Goal: Information Seeking & Learning: Learn about a topic

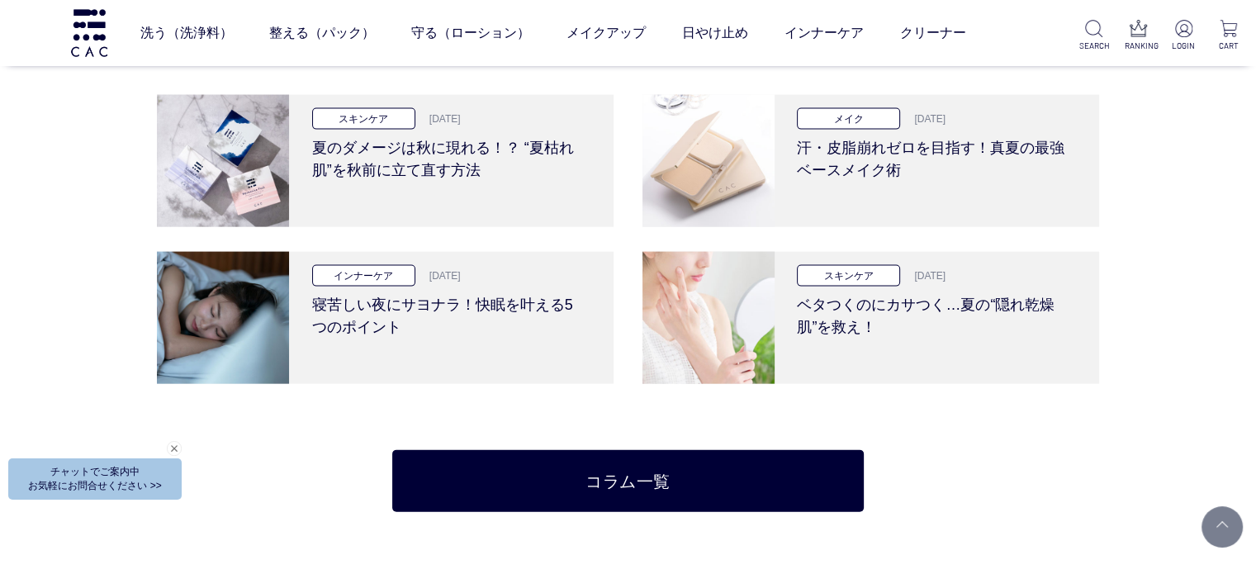
scroll to position [3550, 0]
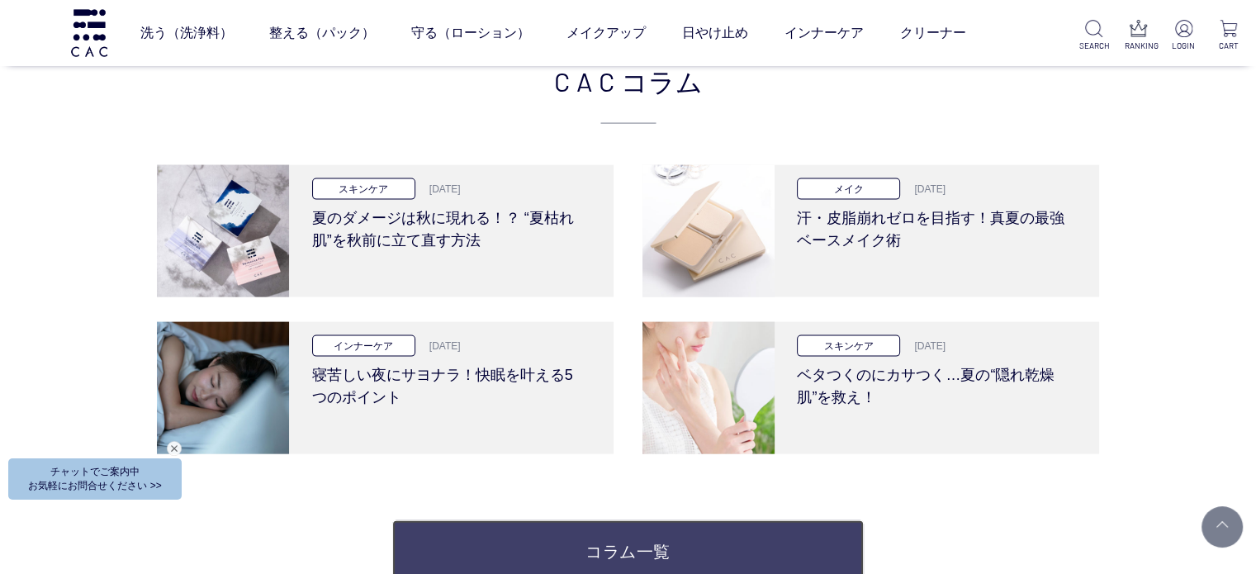
click at [624, 537] on link "コラム一覧" at bounding box center [627, 551] width 471 height 62
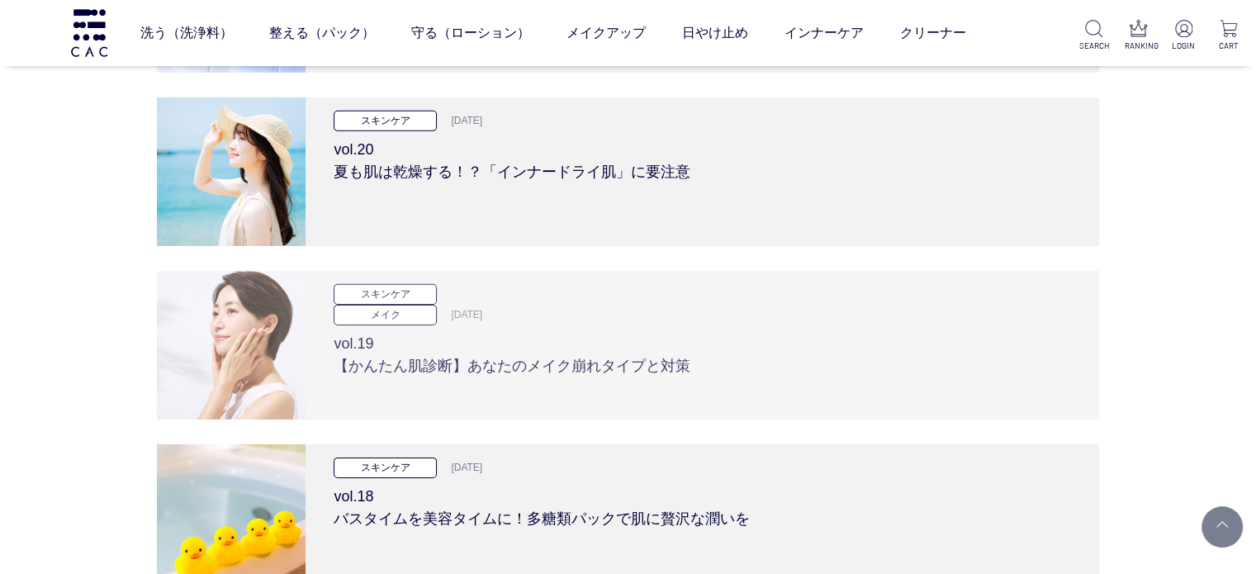
scroll to position [5202, 0]
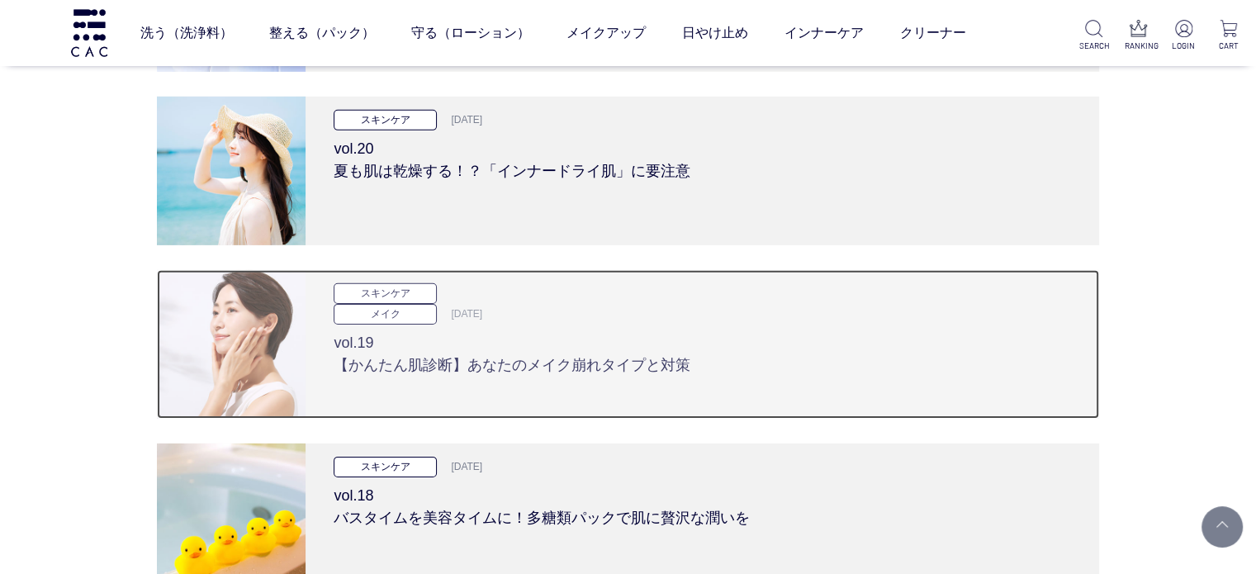
click at [328, 311] on div "スキンケア メイク 2024.06.13 vol.19 【かんたん肌診断】あなたのメイク崩れタイプと対策" at bounding box center [701, 344] width 793 height 149
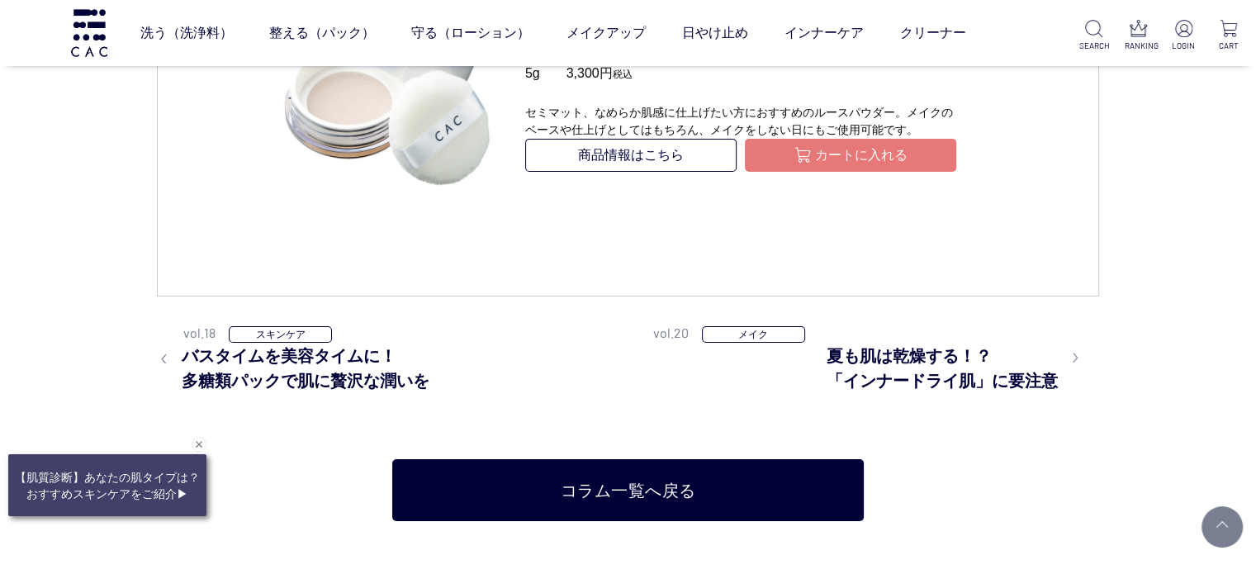
scroll to position [5614, 0]
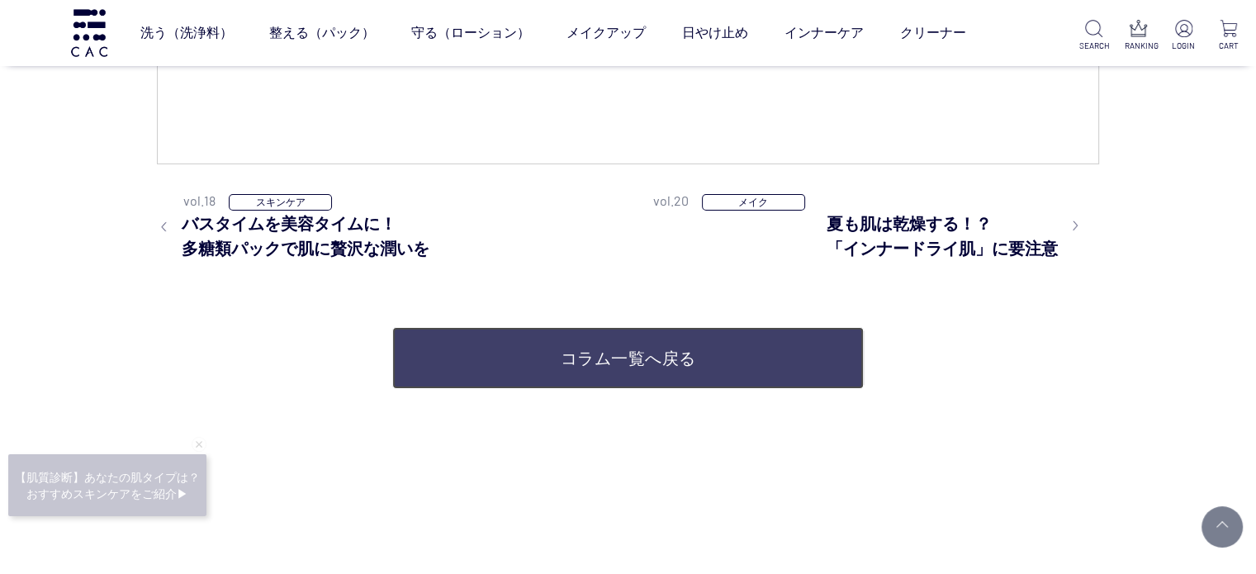
click at [689, 389] on link "コラム一覧へ戻る" at bounding box center [627, 358] width 471 height 62
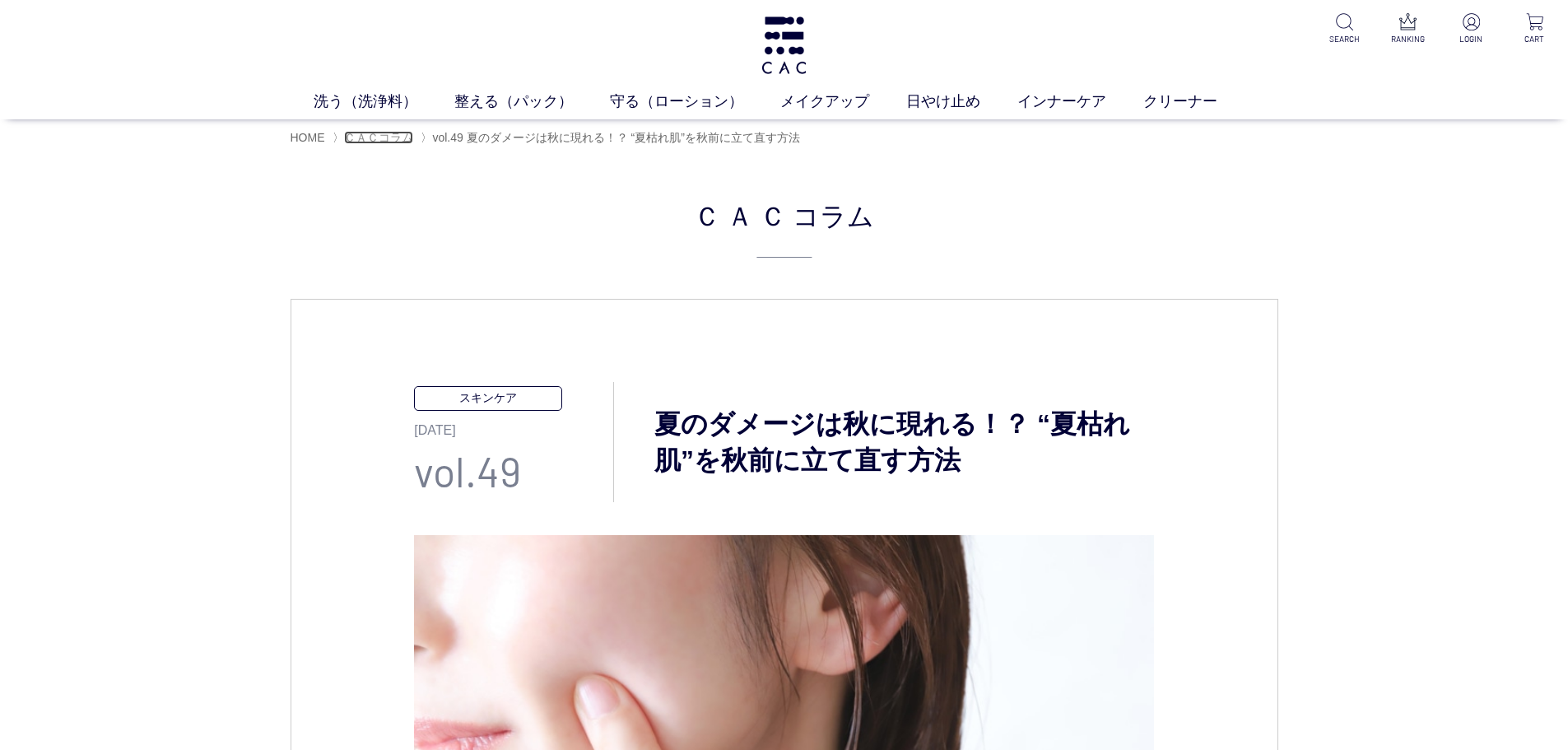
click at [375, 144] on span "ＣＡＣコラム" at bounding box center [378, 137] width 69 height 13
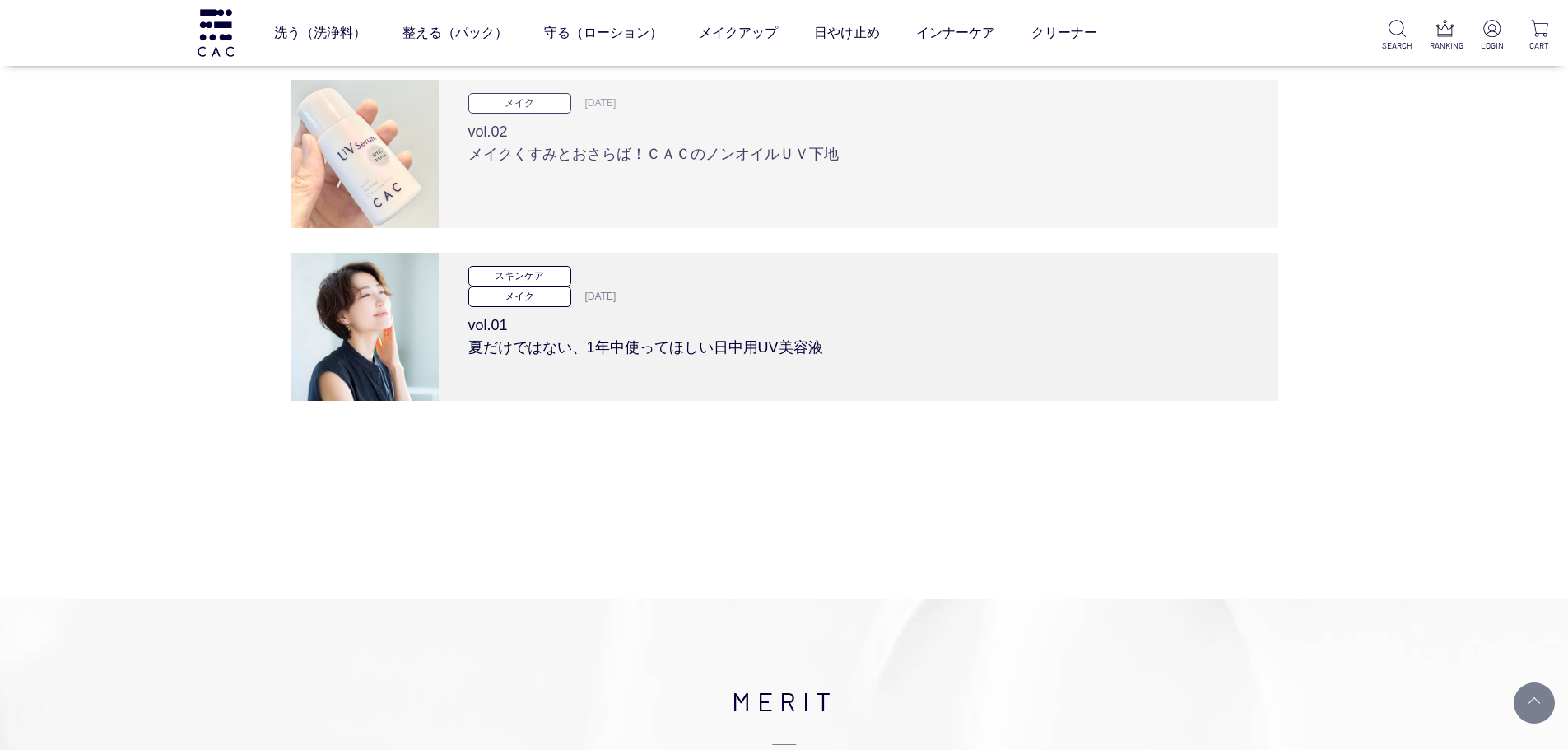
scroll to position [7988, 0]
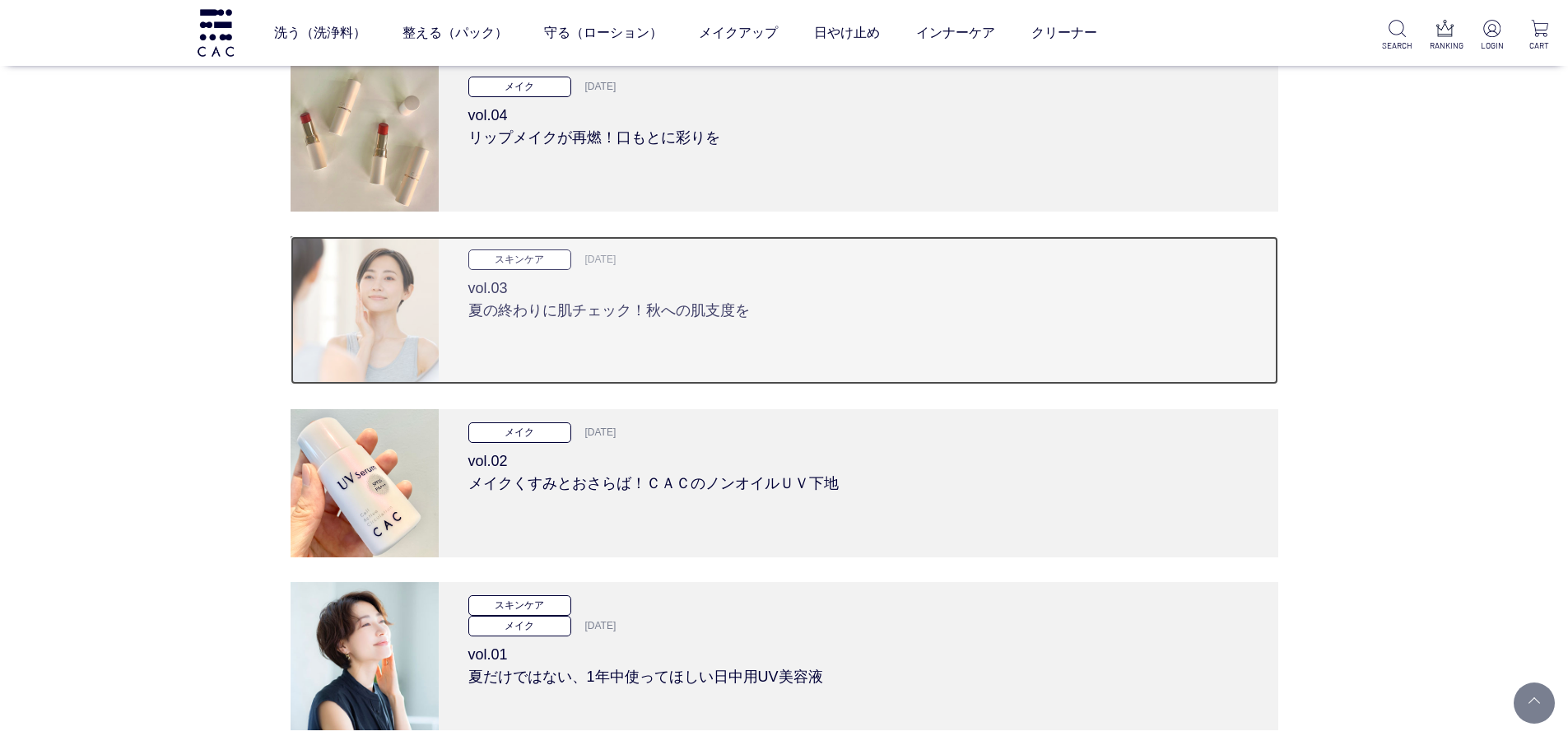
click at [546, 339] on div "スキンケア 2023.09.25 vol.03 夏の終わりに肌チェック！秋への肌支度を" at bounding box center [858, 310] width 839 height 149
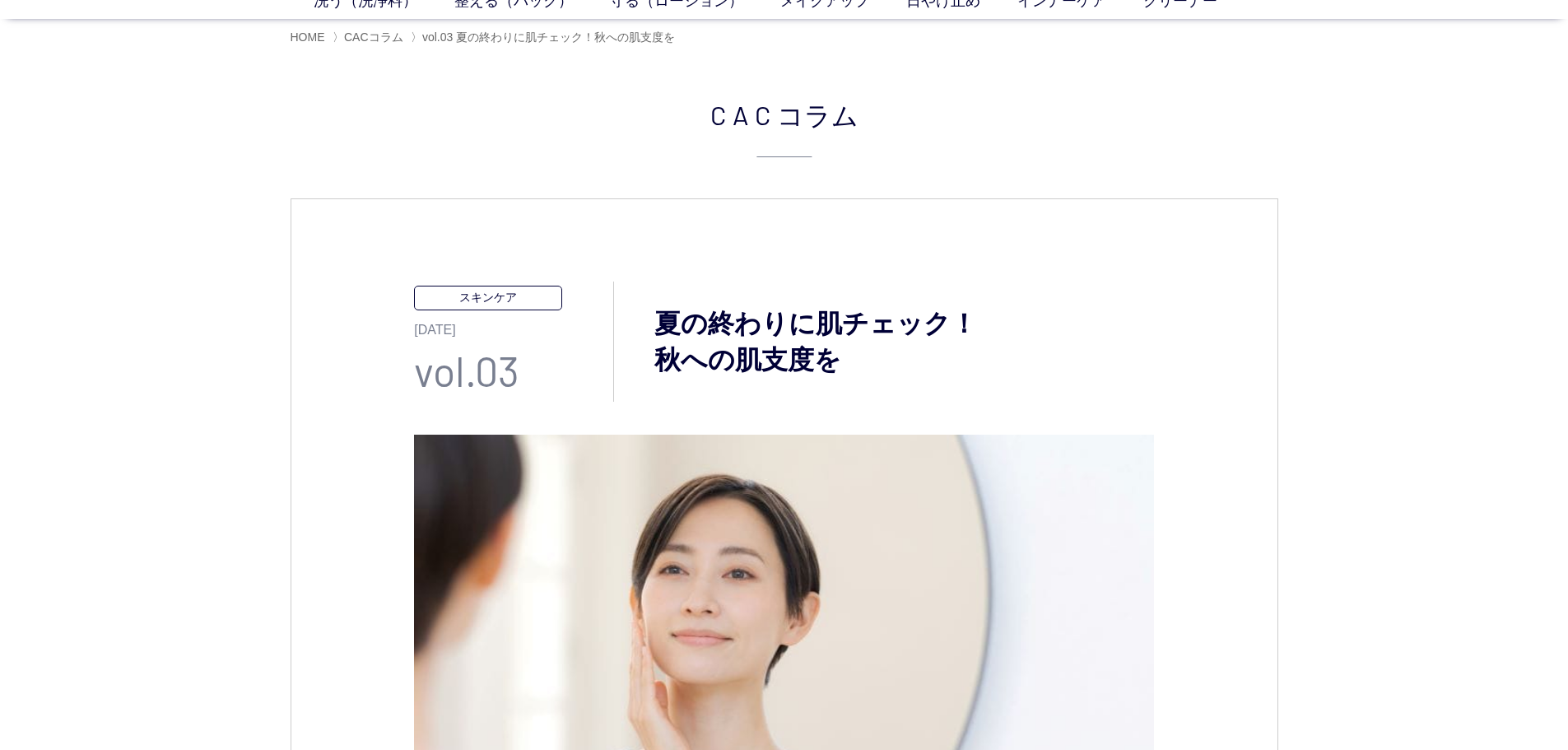
scroll to position [329, 0]
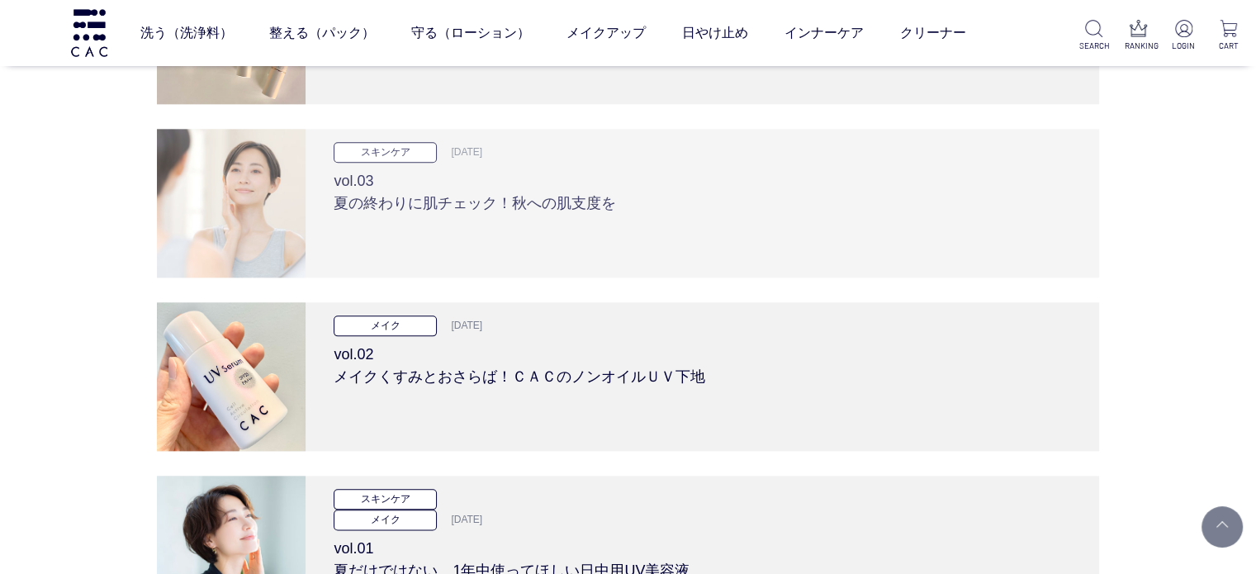
scroll to position [8091, 0]
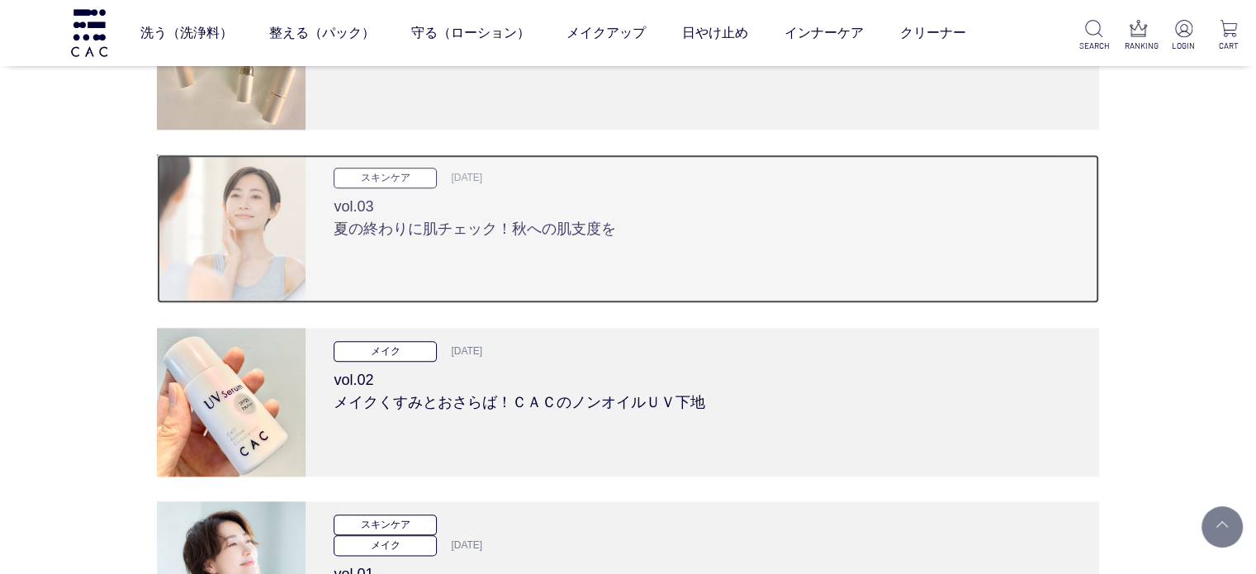
click at [526, 224] on h3 "vol.03 夏の終わりに肌チェック！秋への肌支度を" at bounding box center [702, 214] width 736 height 52
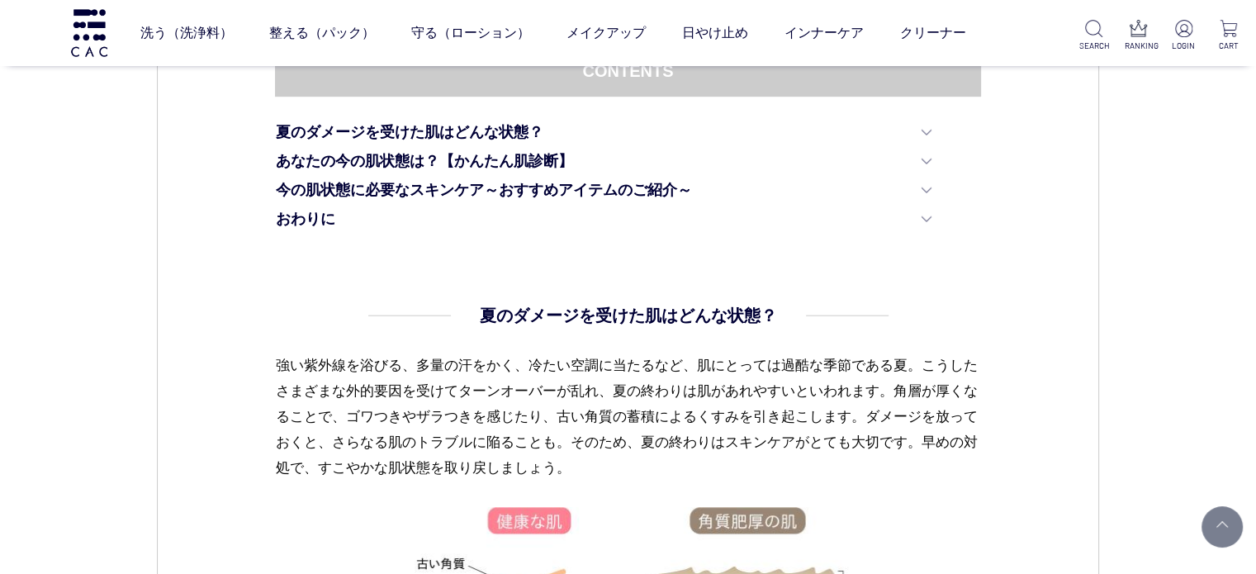
scroll to position [991, 0]
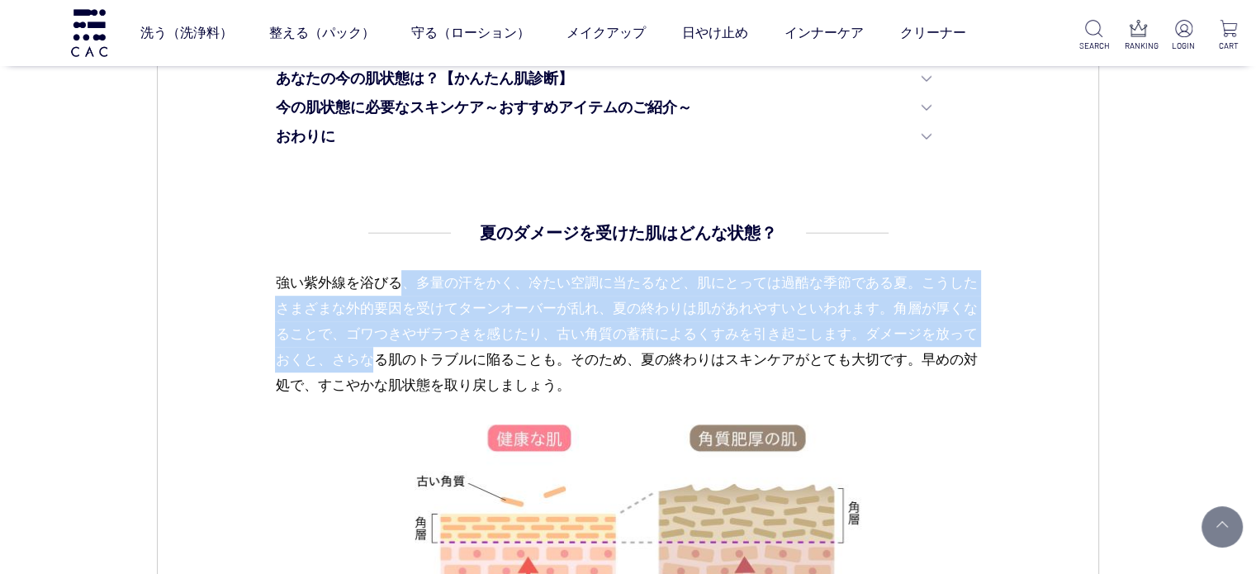
drag, startPoint x: 406, startPoint y: 270, endPoint x: 400, endPoint y: 362, distance: 92.7
click at [400, 362] on p "強い紫外線を浴びる、多量の汗をかく、冷たい空調に当たるなど、肌にとっては過酷な季節である夏。こうしたさまざまな外的要因を受けてターンオーバーが乱れ、夏の終わり…" at bounding box center [627, 347] width 705 height 154
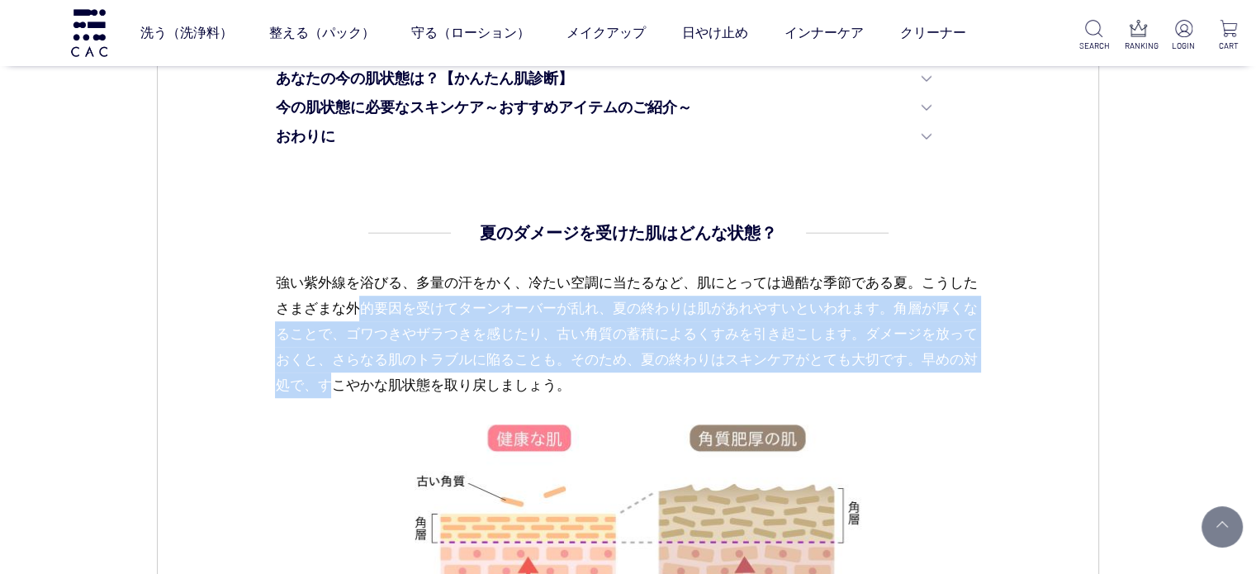
drag, startPoint x: 371, startPoint y: 400, endPoint x: 380, endPoint y: 303, distance: 97.0
click at [380, 303] on p "強い紫外線を浴びる、多量の汗をかく、冷たい空調に当たるなど、肌にとっては過酷な季節である夏。こうしたさまざまな外的要因を受けてターンオーバーが乱れ、夏の終わり…" at bounding box center [627, 347] width 705 height 154
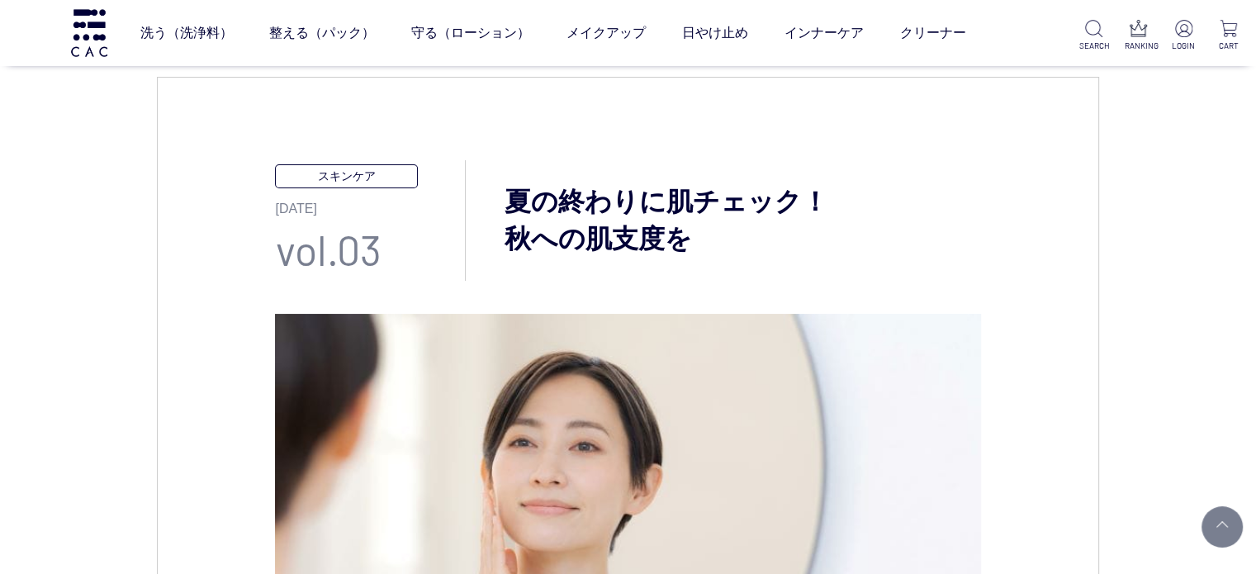
scroll to position [0, 0]
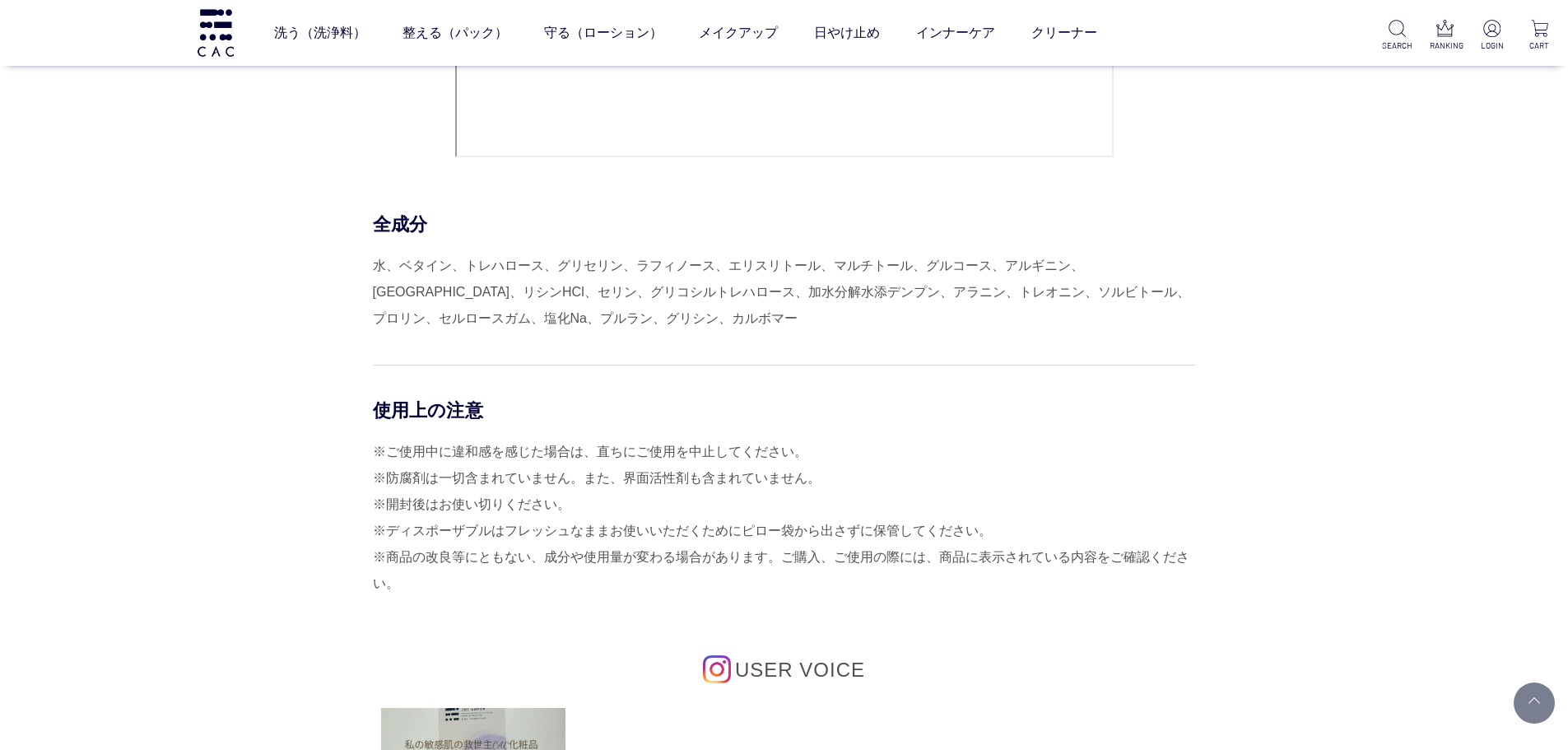
scroll to position [7905, 0]
